Goal: Information Seeking & Learning: Check status

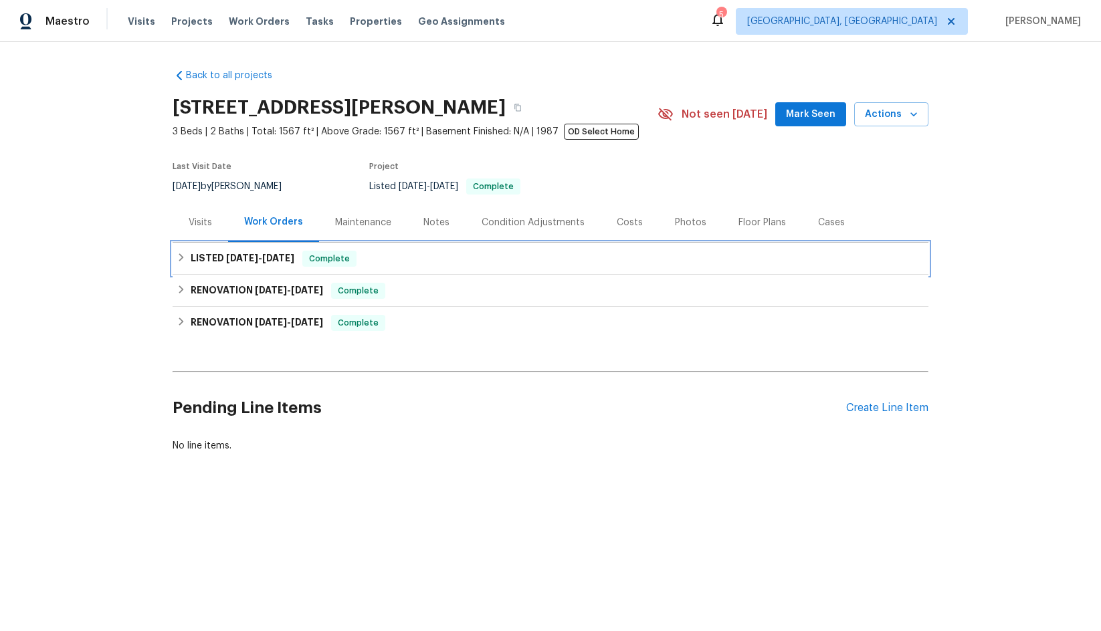
click at [253, 255] on span "[DATE]" at bounding box center [242, 257] width 32 height 9
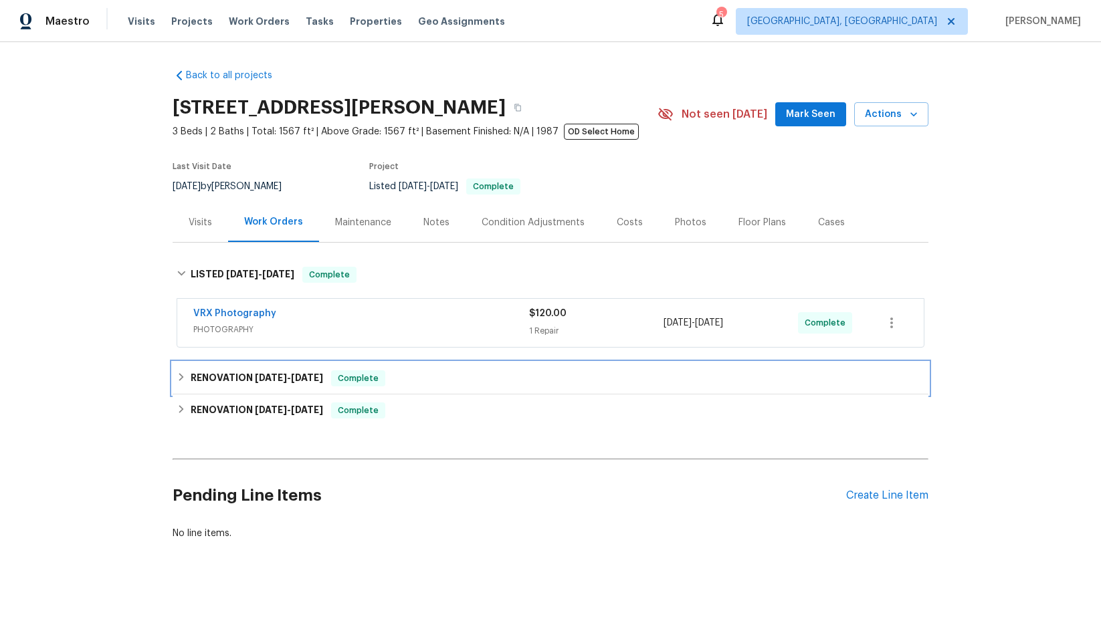
click at [276, 377] on span "[DATE]" at bounding box center [271, 377] width 32 height 9
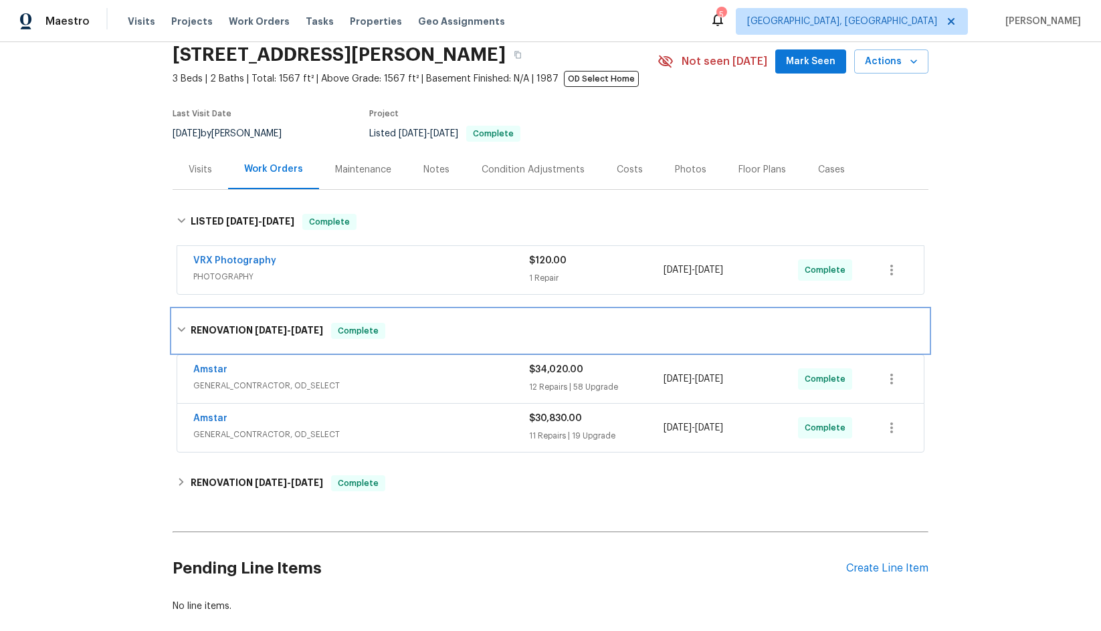
scroll to position [134, 0]
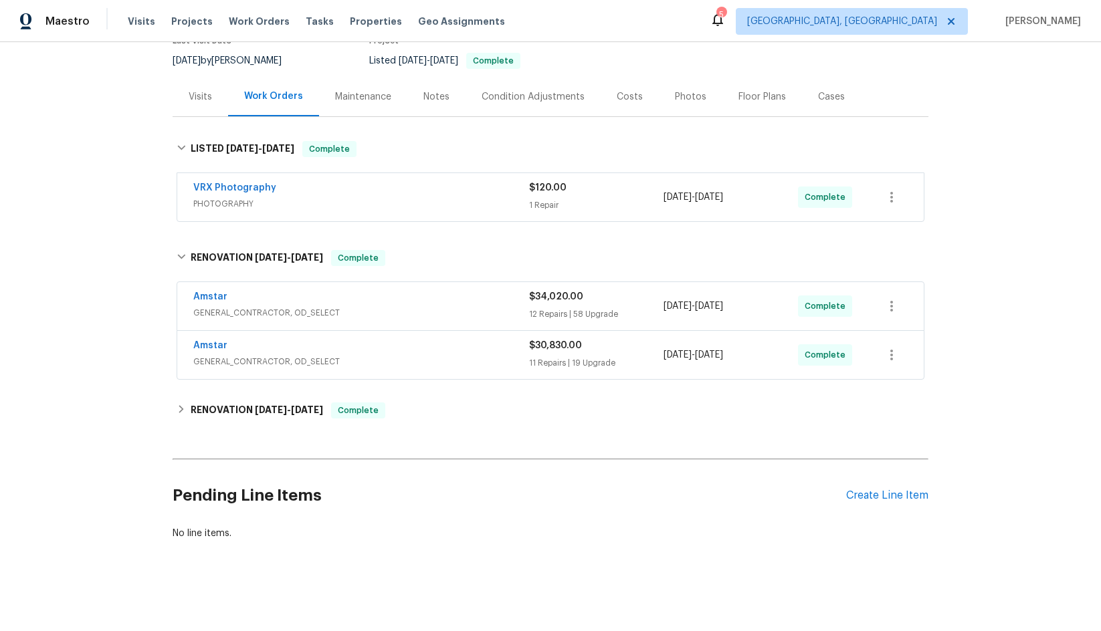
click at [334, 290] on div "Amstar" at bounding box center [361, 298] width 336 height 16
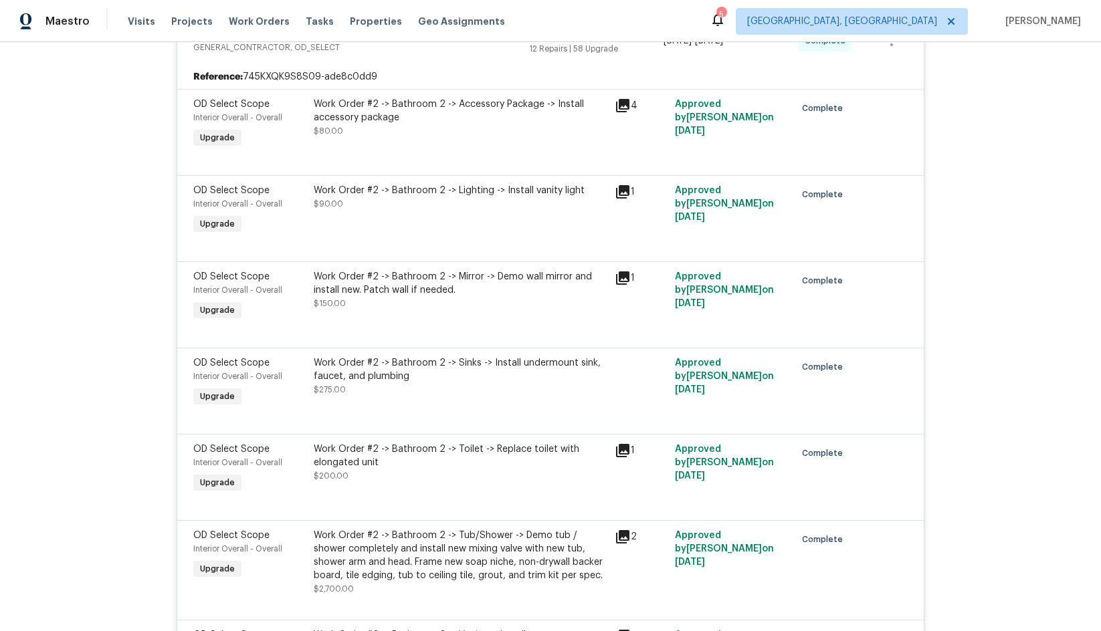
scroll to position [0, 0]
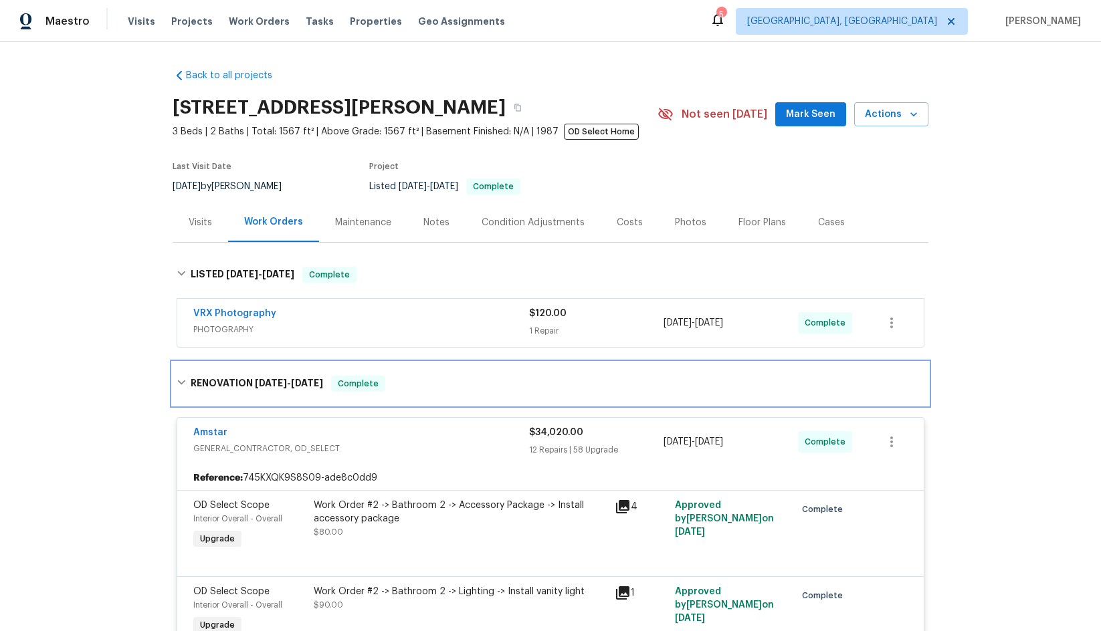
drag, startPoint x: 177, startPoint y: 377, endPoint x: 188, endPoint y: 382, distance: 12.3
click at [177, 378] on div "RENOVATION [DATE] - [DATE] Complete" at bounding box center [550, 384] width 747 height 16
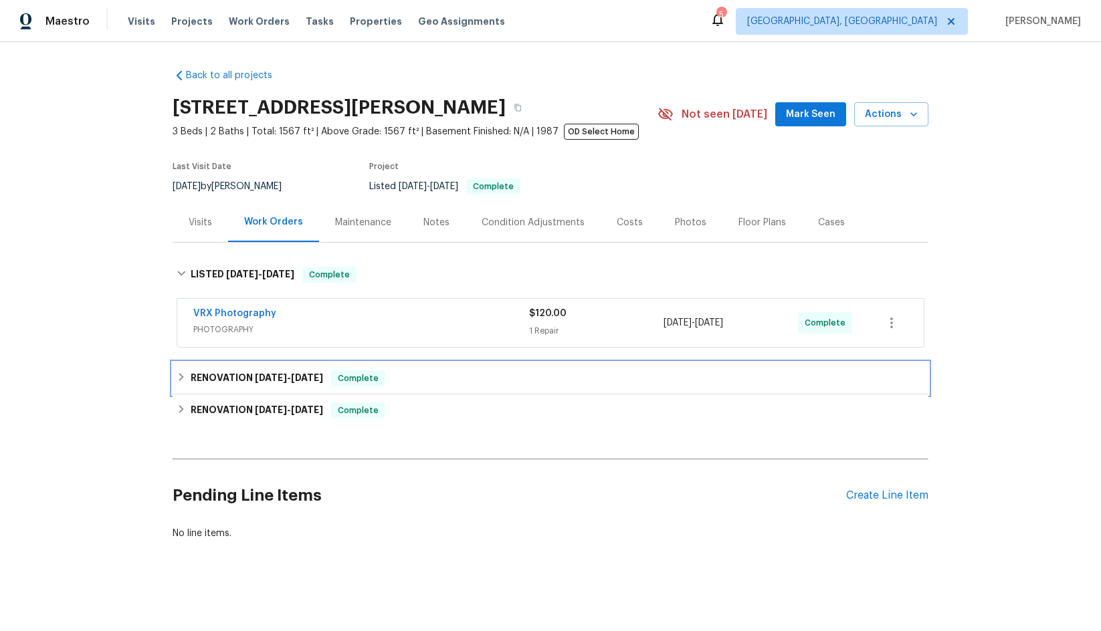
scroll to position [10, 0]
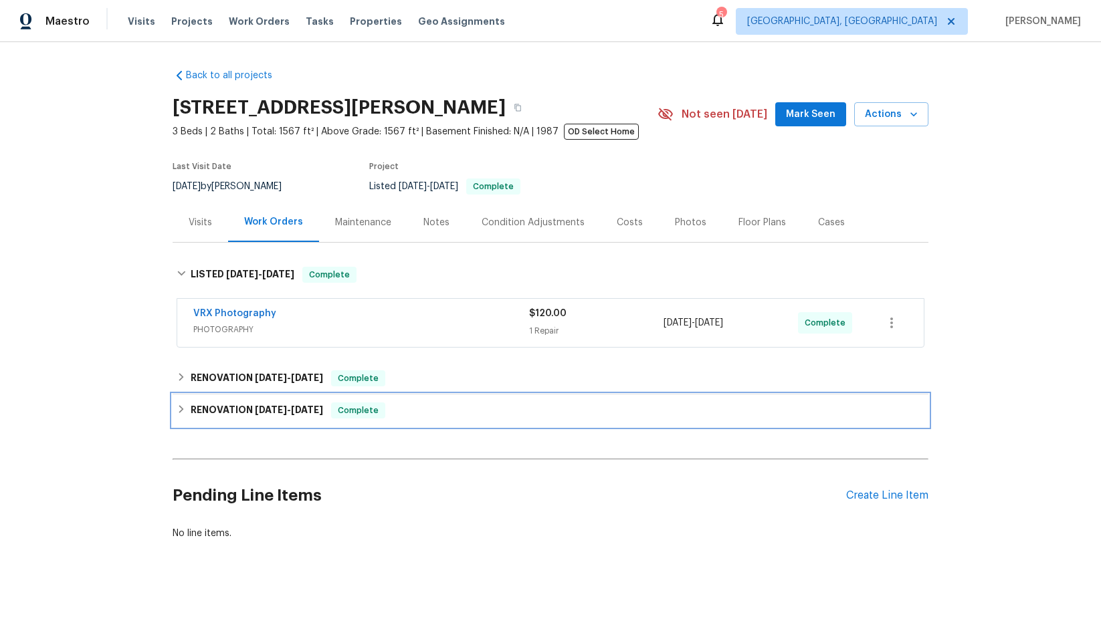
click at [273, 405] on span "[DATE]" at bounding box center [271, 409] width 32 height 9
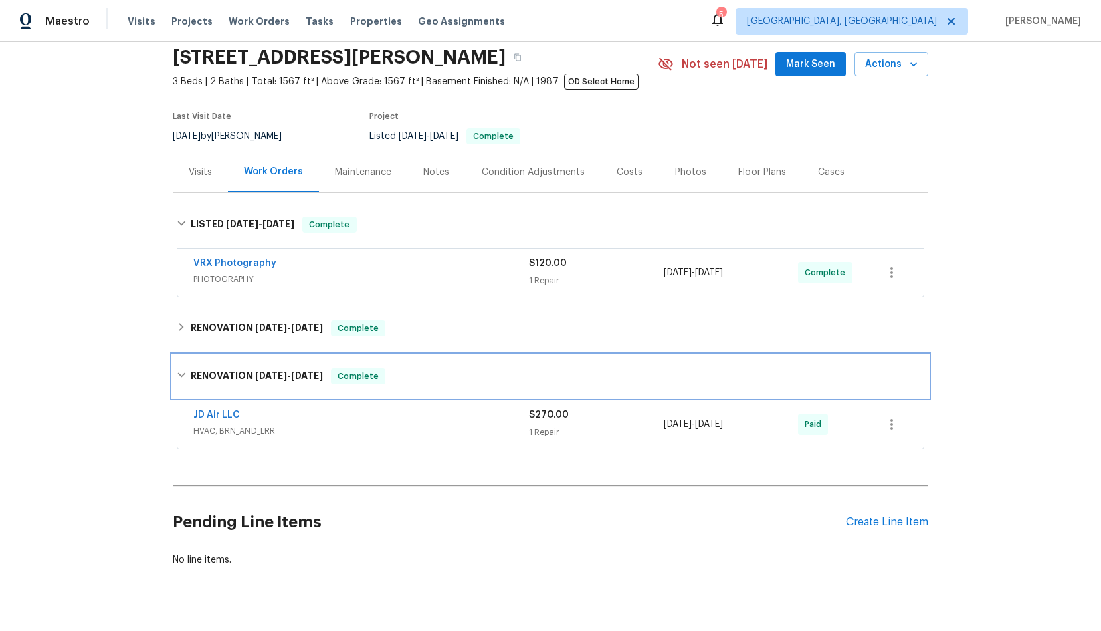
scroll to position [87, 0]
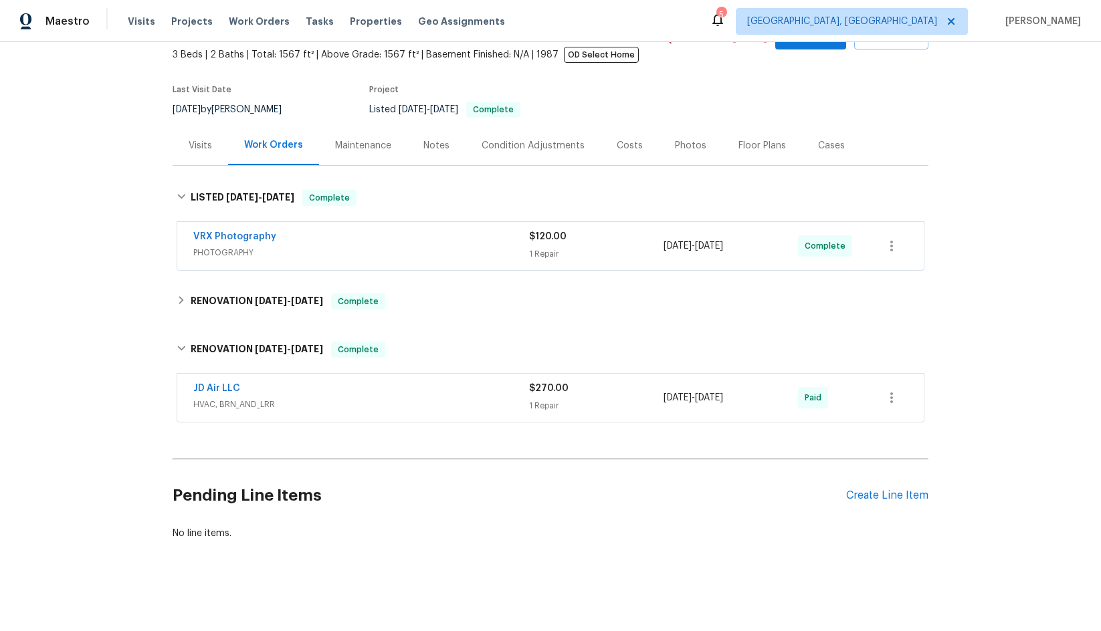
click at [320, 235] on div "VRX Photography" at bounding box center [361, 238] width 336 height 16
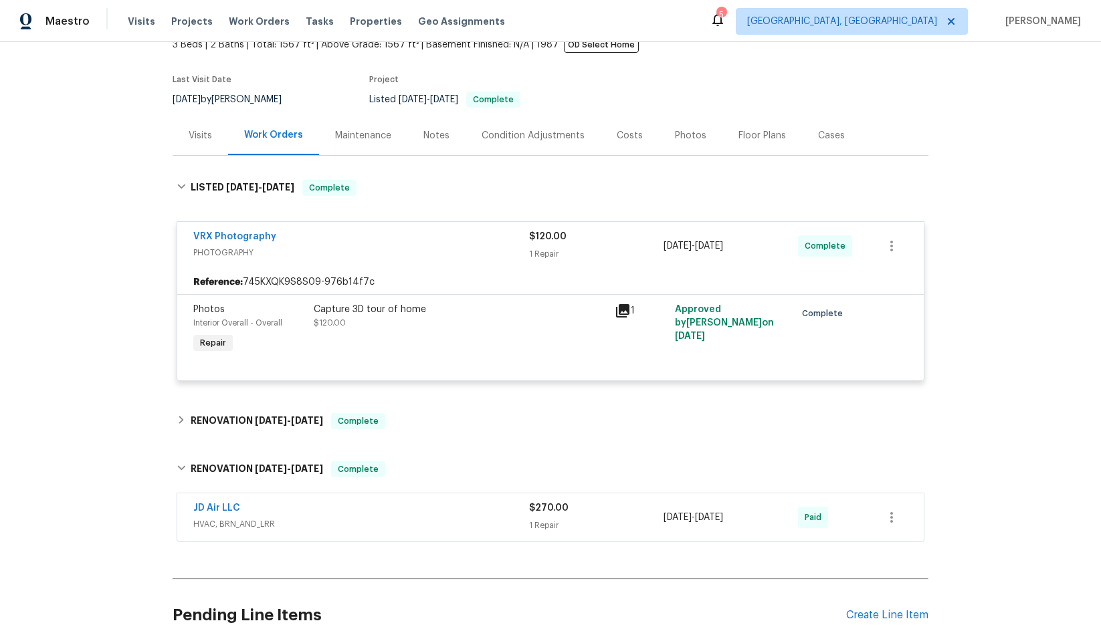
scroll to position [217, 0]
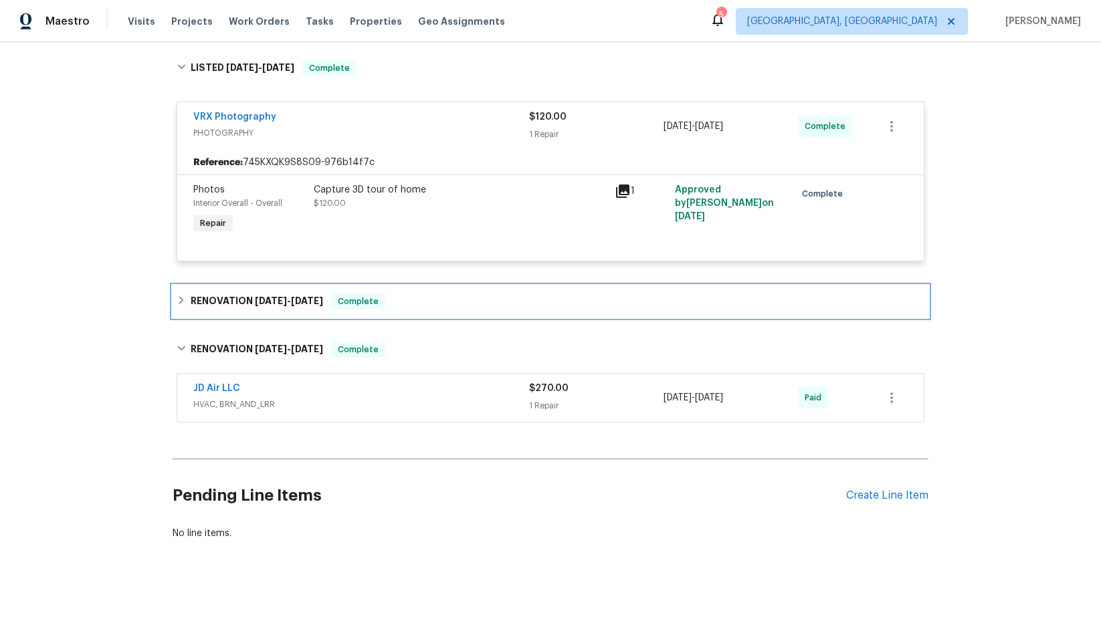
click at [408, 302] on div "RENOVATION [DATE] - [DATE] Complete" at bounding box center [550, 301] width 756 height 32
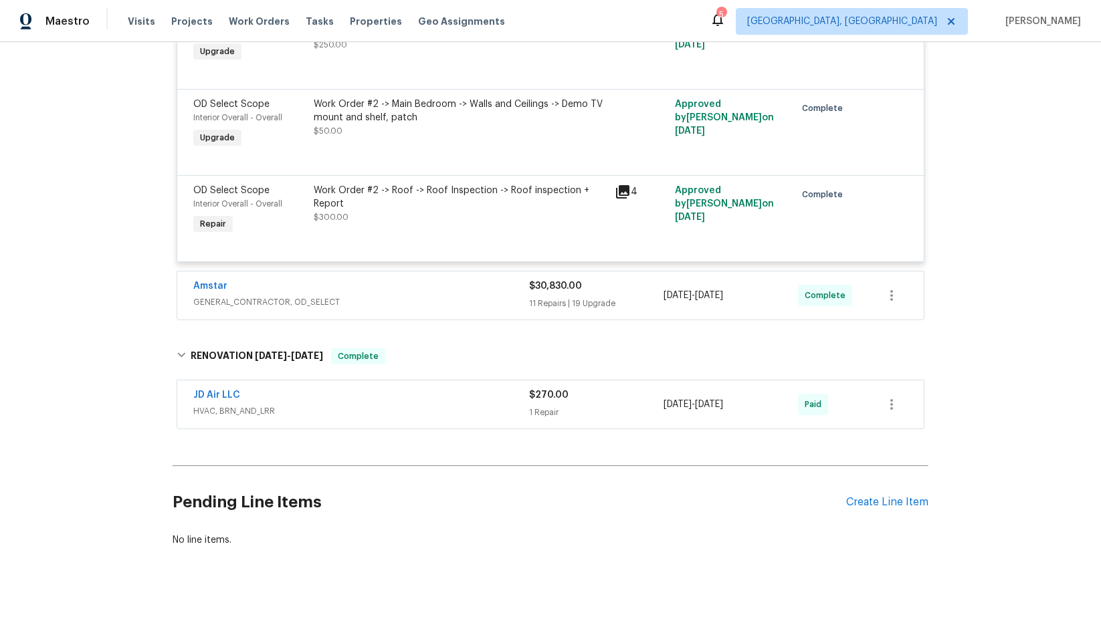
scroll to position [6479, 0]
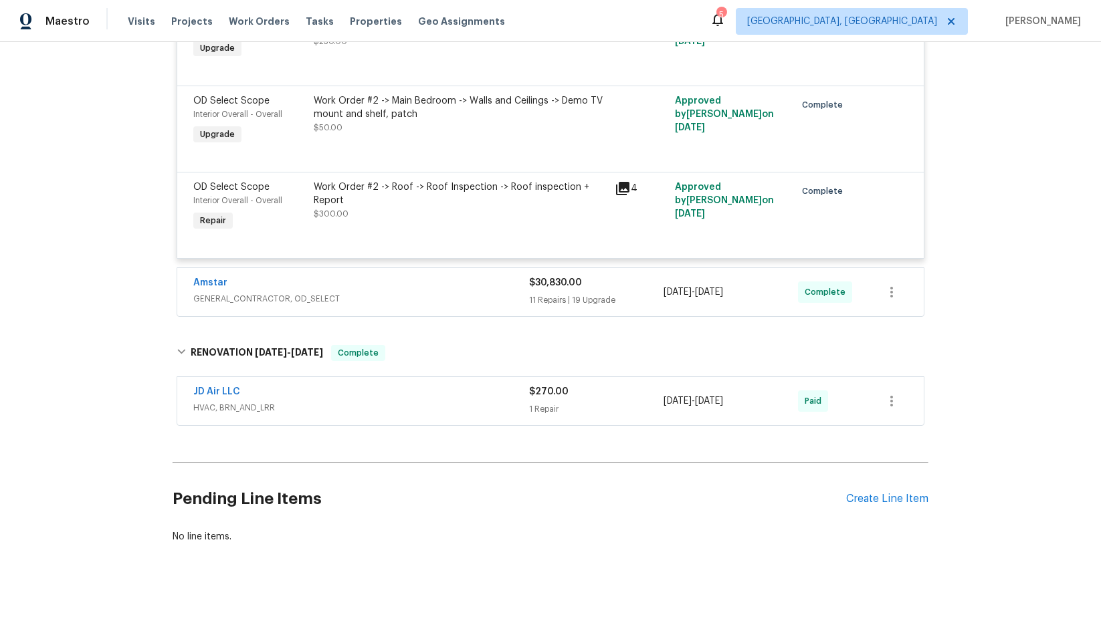
click at [466, 385] on div "JD Air LLC" at bounding box center [361, 393] width 336 height 16
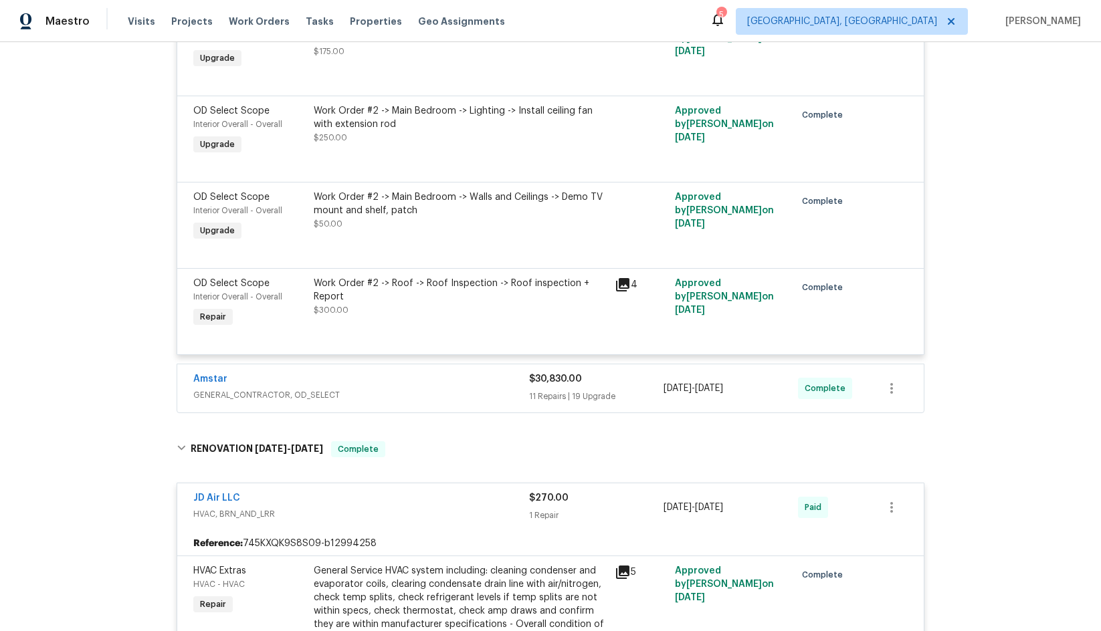
scroll to position [6382, 0]
click at [485, 374] on div "Amstar" at bounding box center [361, 382] width 336 height 16
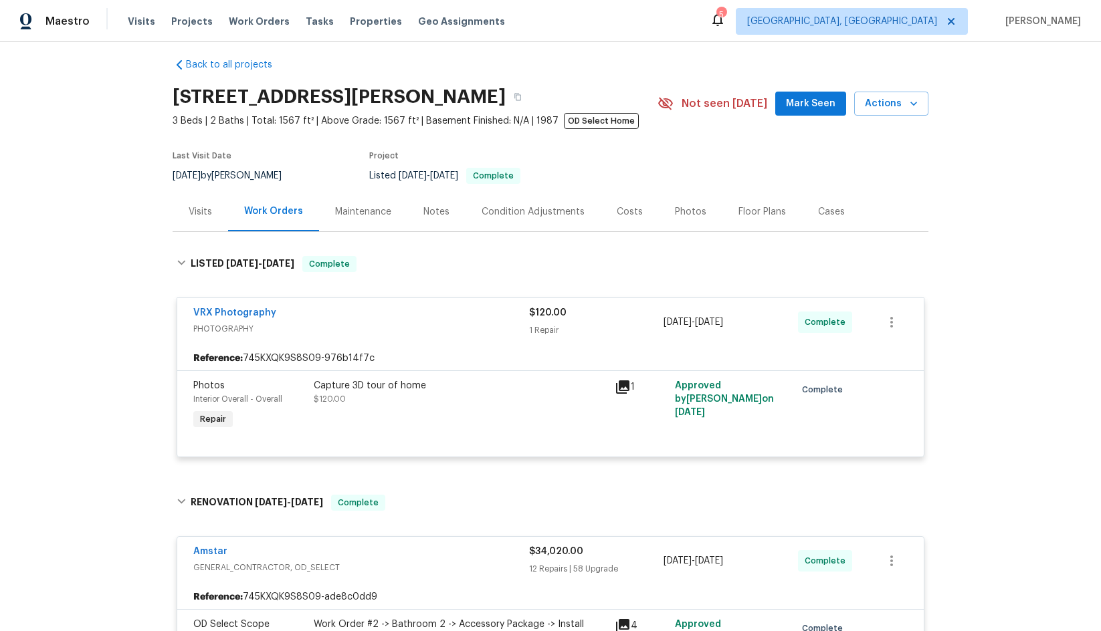
scroll to position [0, 0]
